Goal: Task Accomplishment & Management: Use online tool/utility

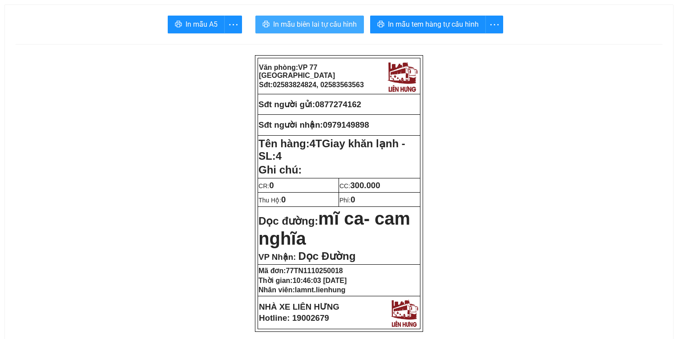
click at [308, 19] on span "In mẫu biên lai tự cấu hình" at bounding box center [315, 24] width 84 height 11
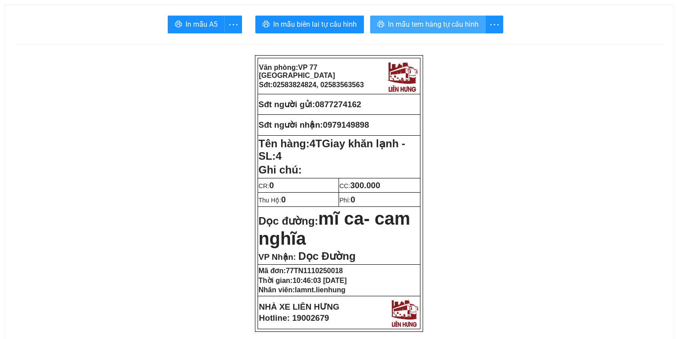
click at [404, 20] on span "In mẫu tem hàng tự cấu hình" at bounding box center [433, 24] width 91 height 11
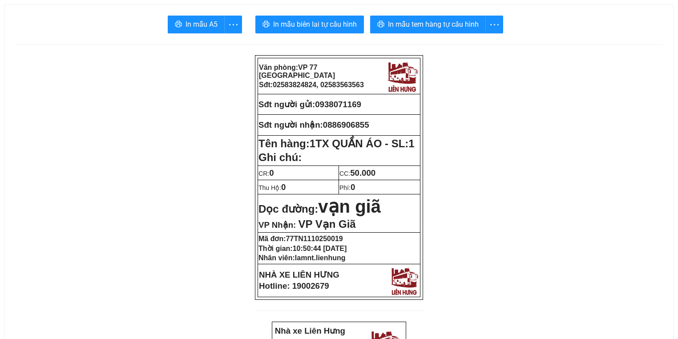
click at [325, 126] on span "0886906855" at bounding box center [346, 124] width 46 height 9
drag, startPoint x: 326, startPoint y: 126, endPoint x: 379, endPoint y: 125, distance: 53.0
click at [379, 125] on p "Sđt người nhận: 0886906855" at bounding box center [339, 125] width 161 height 10
click at [409, 28] on span "In mẫu tem hàng tự cấu hình" at bounding box center [433, 24] width 91 height 11
